Goal: Task Accomplishment & Management: Manage account settings

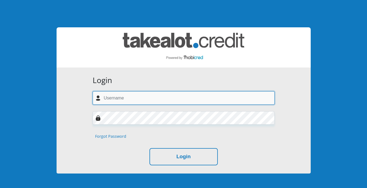
drag, startPoint x: 0, startPoint y: 0, endPoint x: 124, endPoint y: 99, distance: 158.7
click at [124, 99] on input "text" at bounding box center [184, 97] width 182 height 13
type input "[EMAIL_ADDRESS][DOMAIN_NAME]"
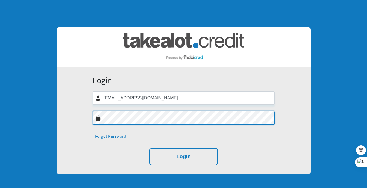
click at [150, 148] on button "Login" at bounding box center [184, 156] width 68 height 17
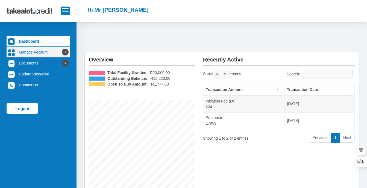
click at [63, 50] on icon at bounding box center [65, 52] width 9 height 9
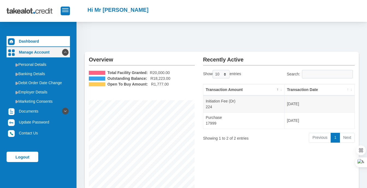
click at [63, 50] on icon at bounding box center [65, 52] width 9 height 9
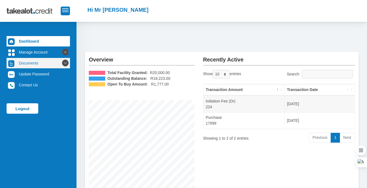
click at [61, 61] on icon at bounding box center [65, 63] width 9 height 9
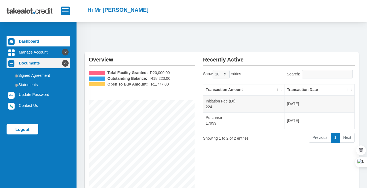
click at [61, 62] on icon at bounding box center [65, 63] width 9 height 9
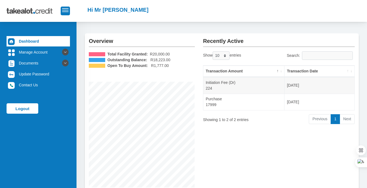
scroll to position [27, 0]
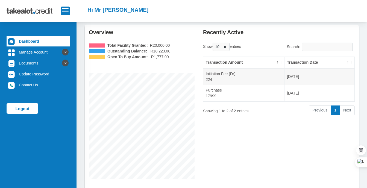
drag, startPoint x: 348, startPoint y: 111, endPoint x: 333, endPoint y: 111, distance: 14.8
click at [347, 111] on li "Next" at bounding box center [347, 111] width 15 height 10
click at [324, 111] on li "Previous" at bounding box center [320, 111] width 22 height 10
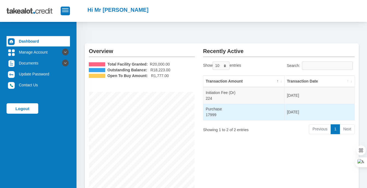
scroll to position [0, 0]
